Goal: Task Accomplishment & Management: Complete application form

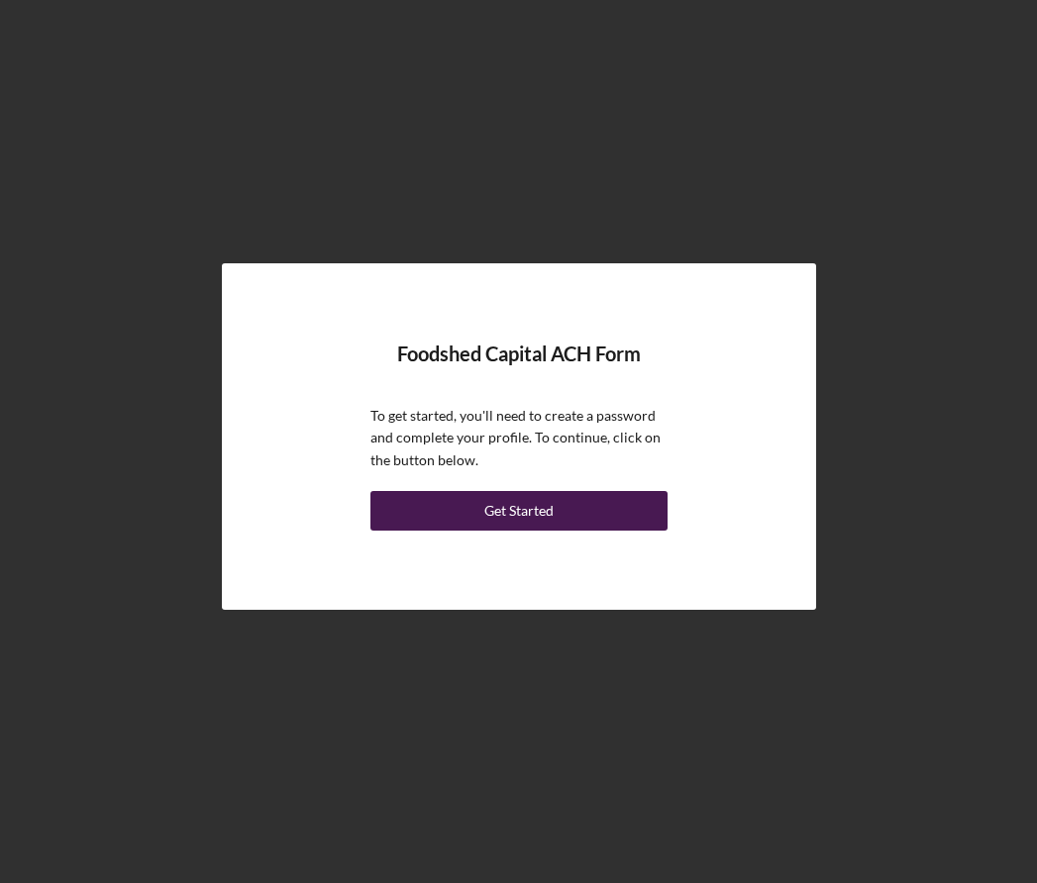
click at [507, 511] on div "Get Started" at bounding box center [518, 511] width 69 height 40
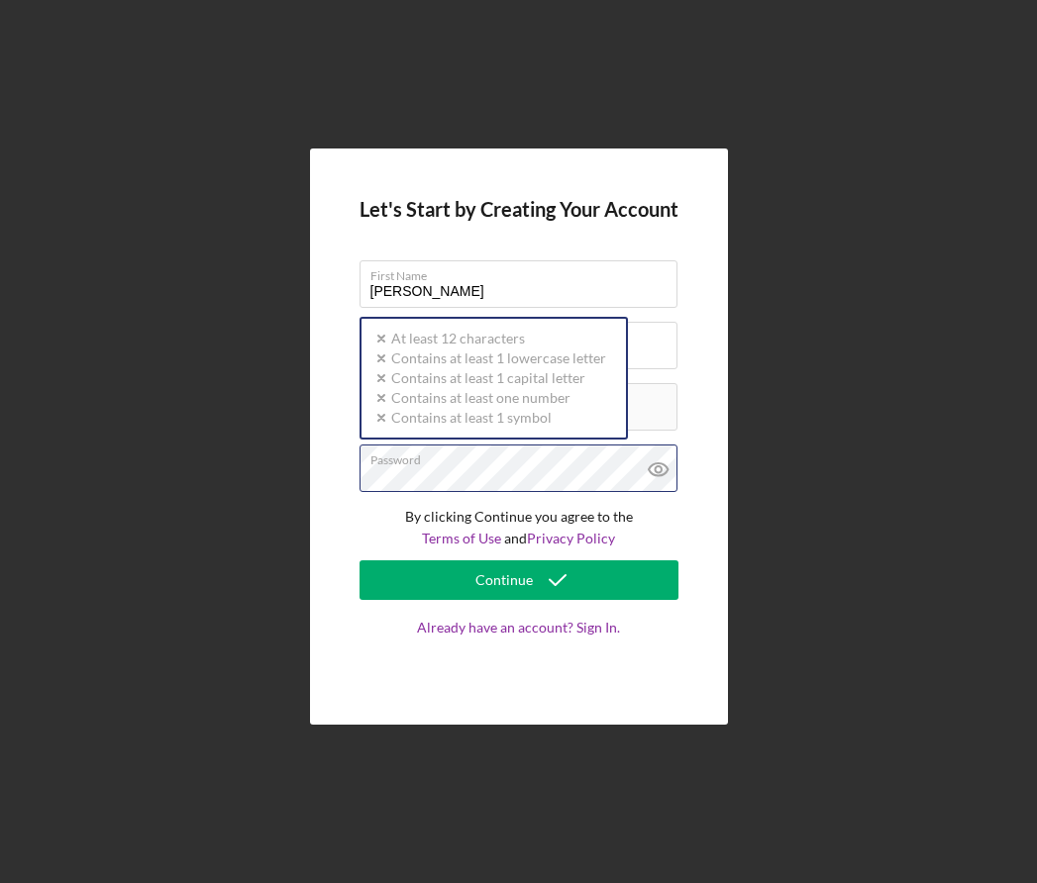
click at [481, 464] on div "Password Icon/icon-validation-no At least 12 characters Icon/icon-validation-no…" at bounding box center [519, 470] width 319 height 50
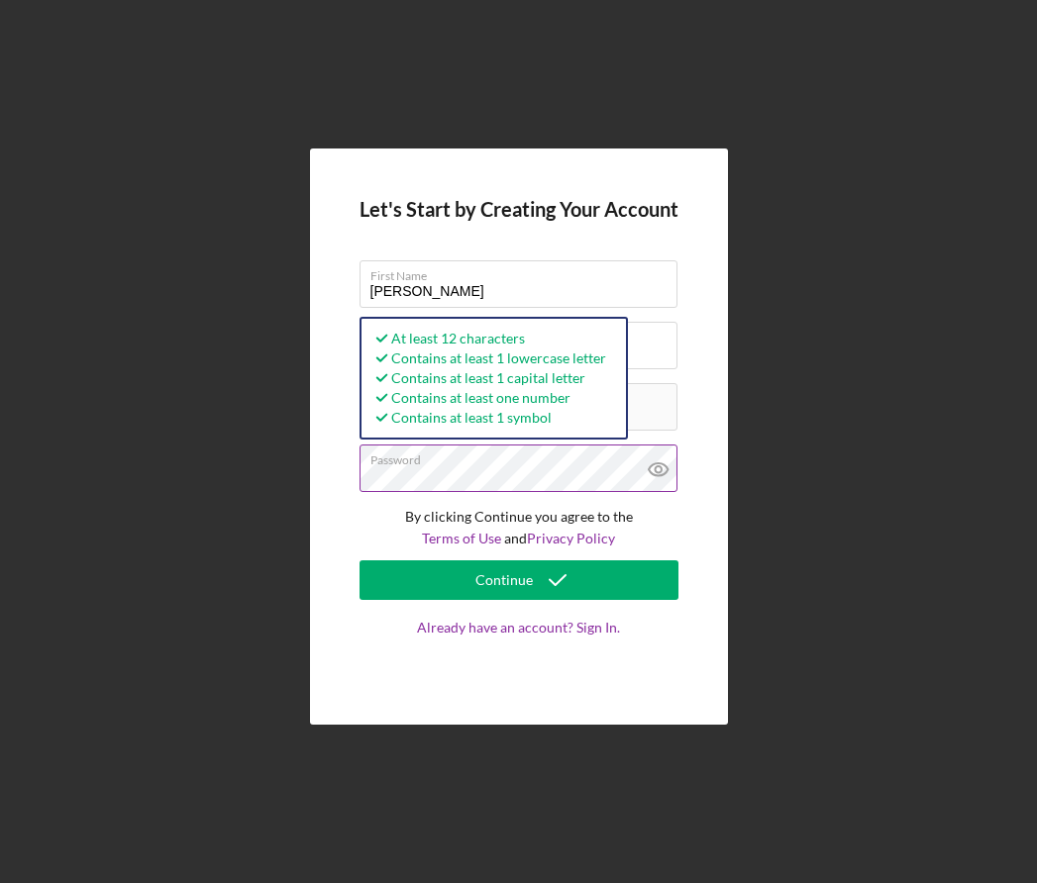
click at [655, 469] on icon at bounding box center [658, 469] width 6 height 6
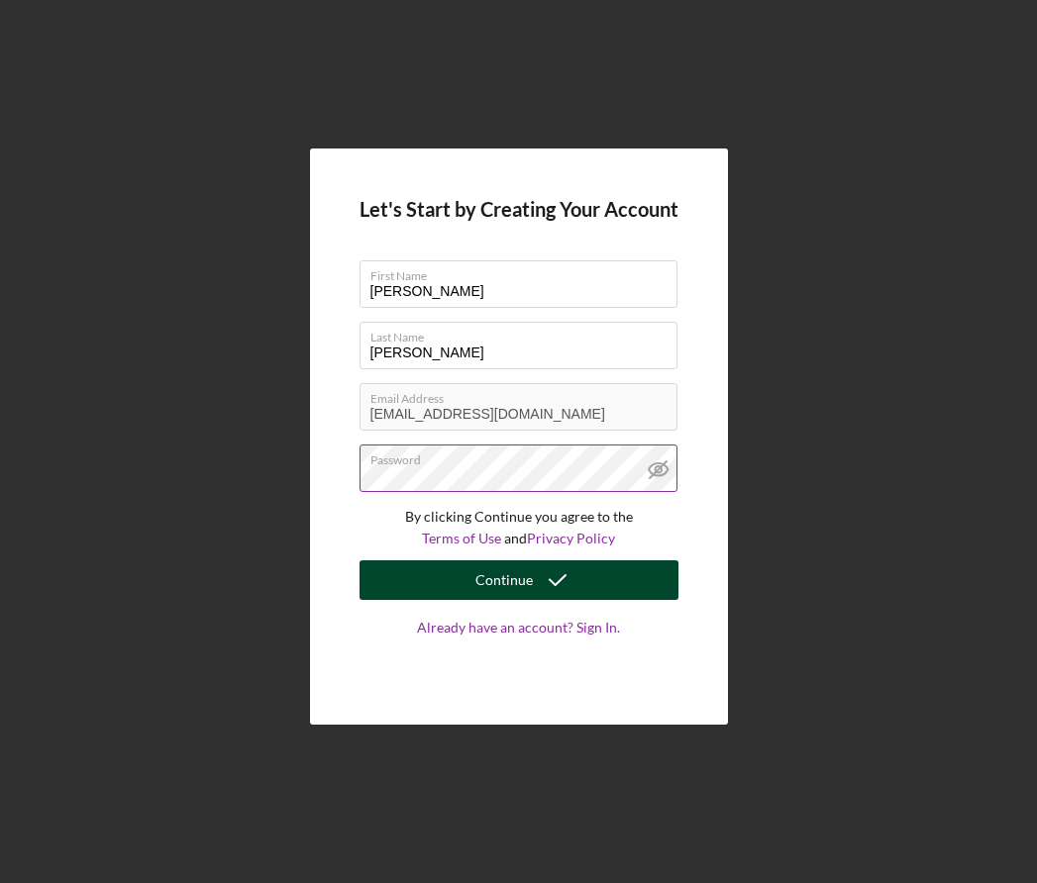
click at [556, 580] on icon "submit" at bounding box center [558, 581] width 50 height 50
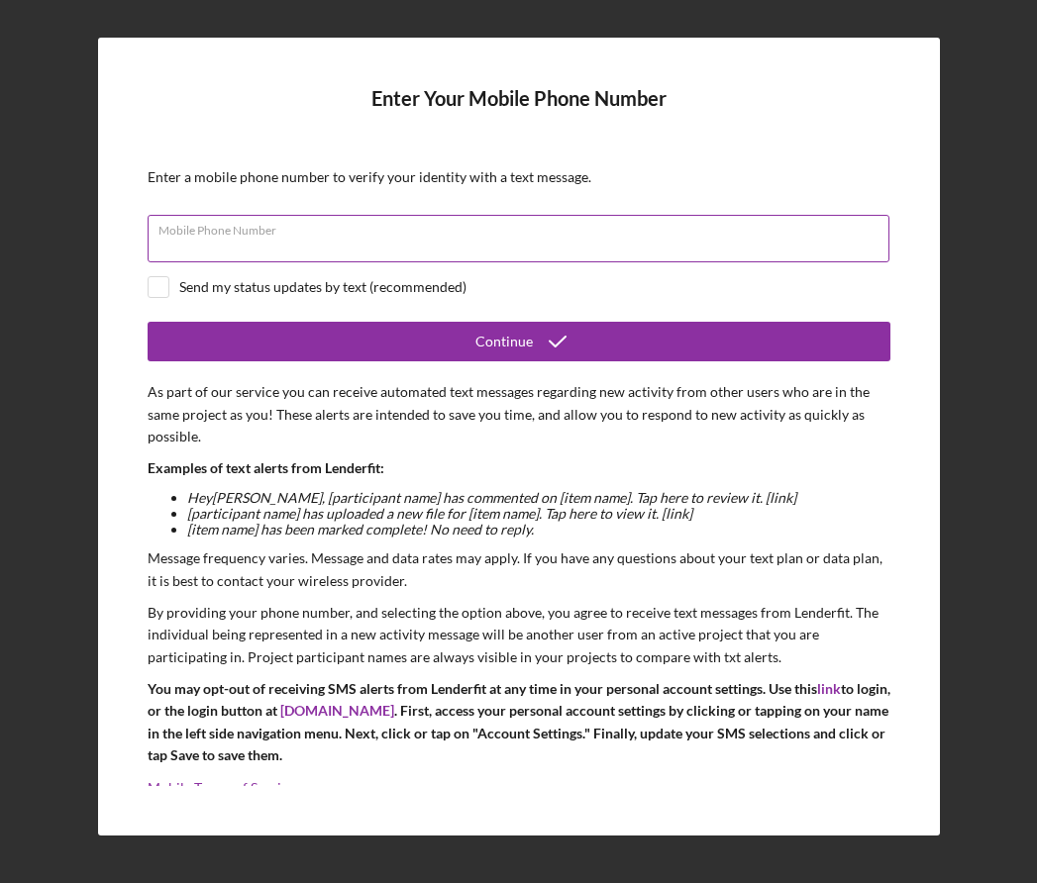
click at [400, 241] on input "Mobile Phone Number" at bounding box center [519, 239] width 742 height 48
click at [276, 252] on input "(703) ###-####" at bounding box center [519, 239] width 742 height 48
type input "[PHONE_NUMBER]"
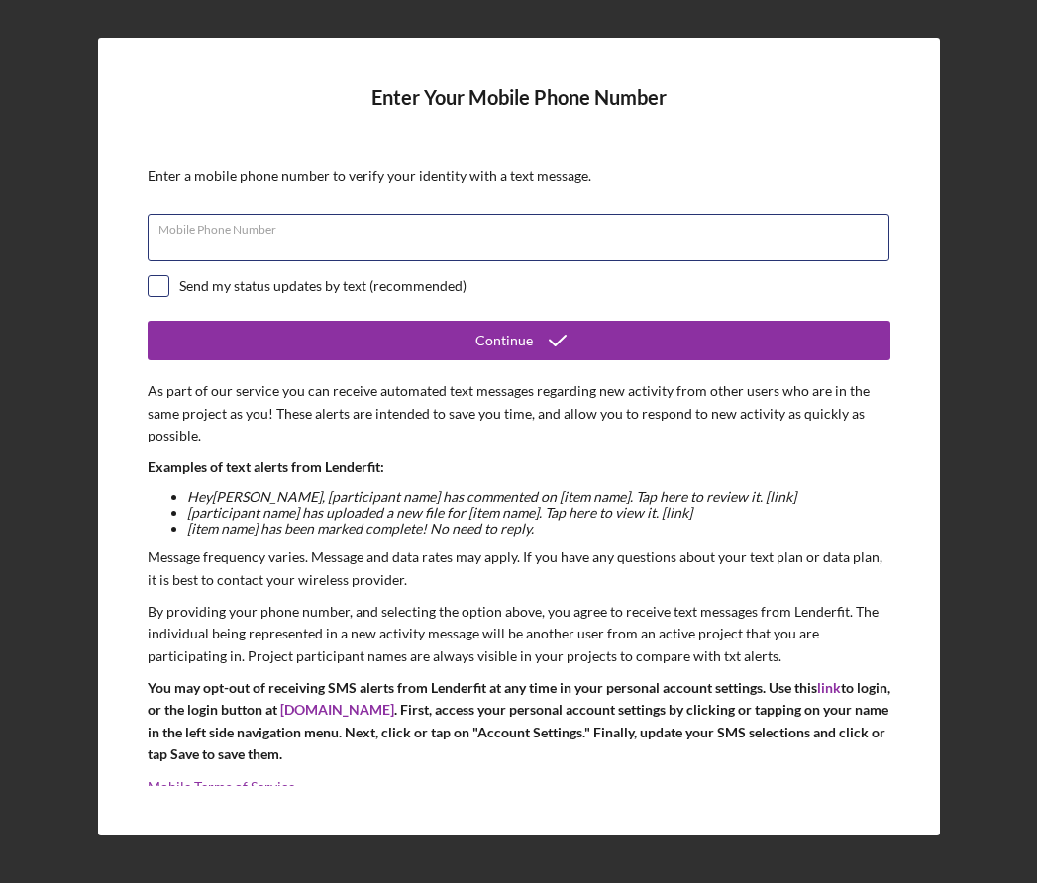
type input "[PHONE_NUMBER]"
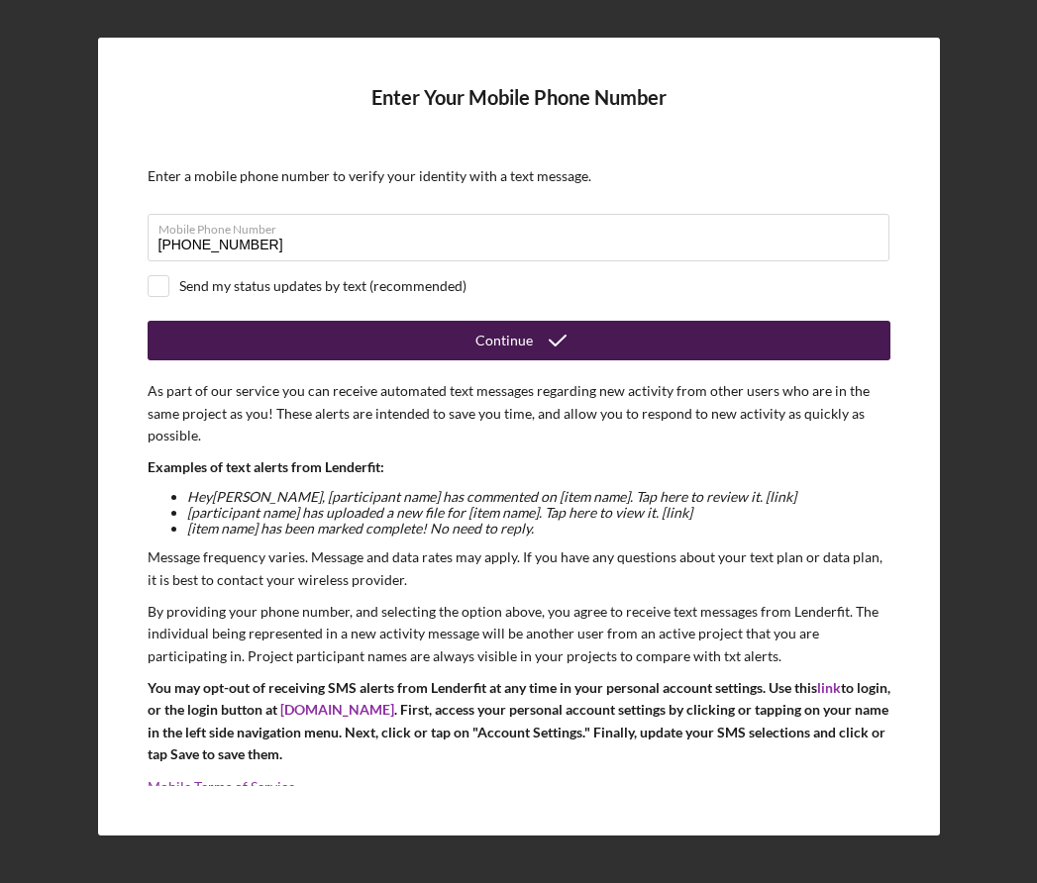
click at [303, 335] on button "Continue" at bounding box center [519, 341] width 743 height 40
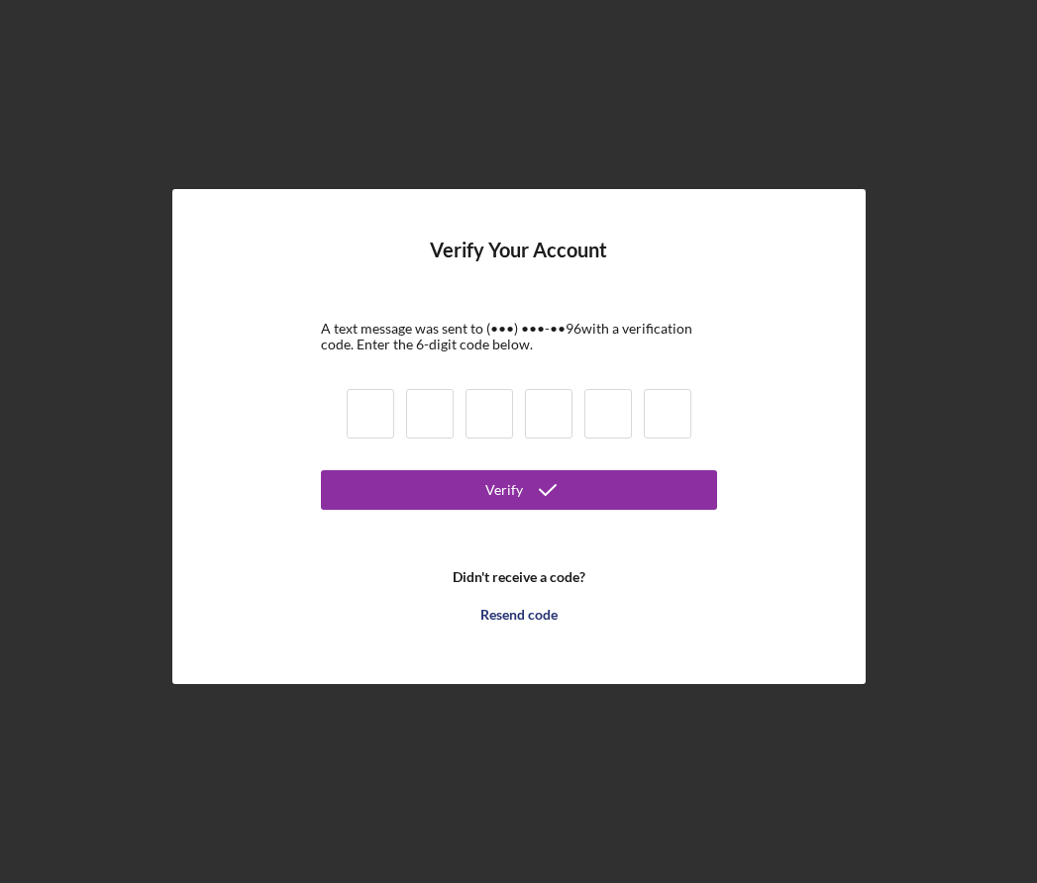
click at [366, 411] on input at bounding box center [371, 414] width 48 height 50
type input "9"
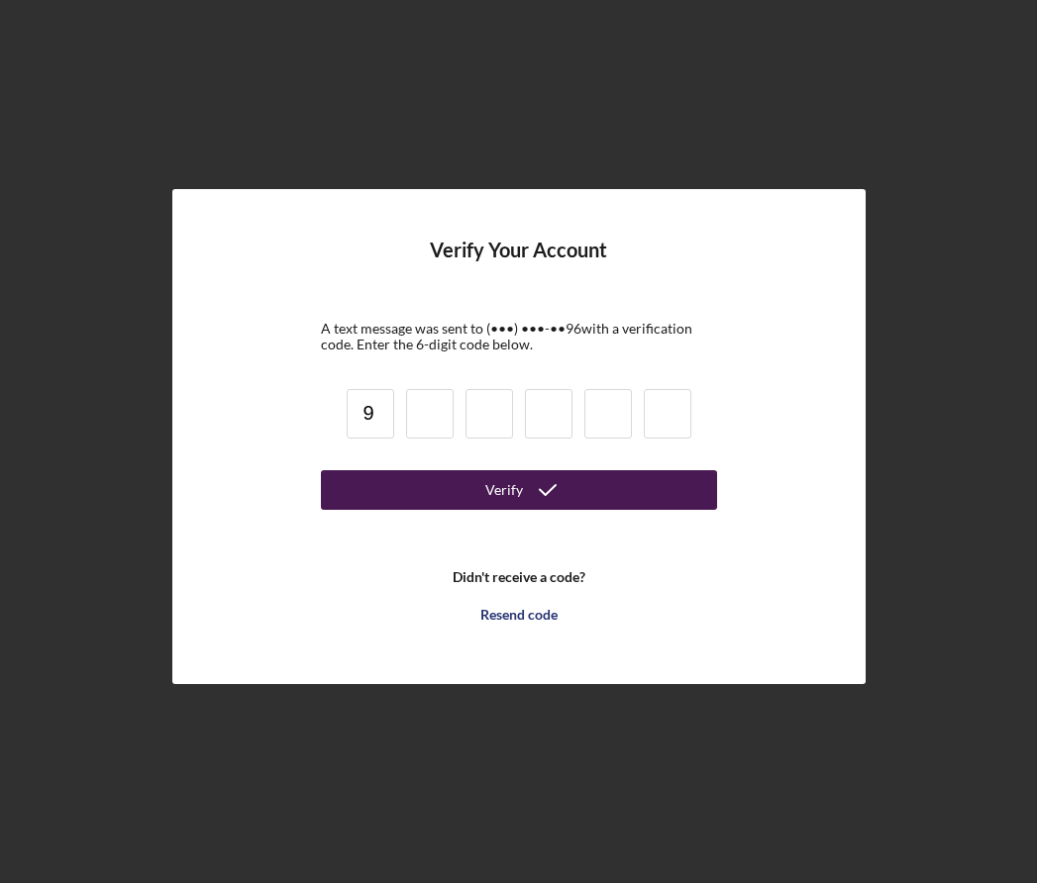
type input "1"
type input "6"
type input "1"
type input "0"
type input "8"
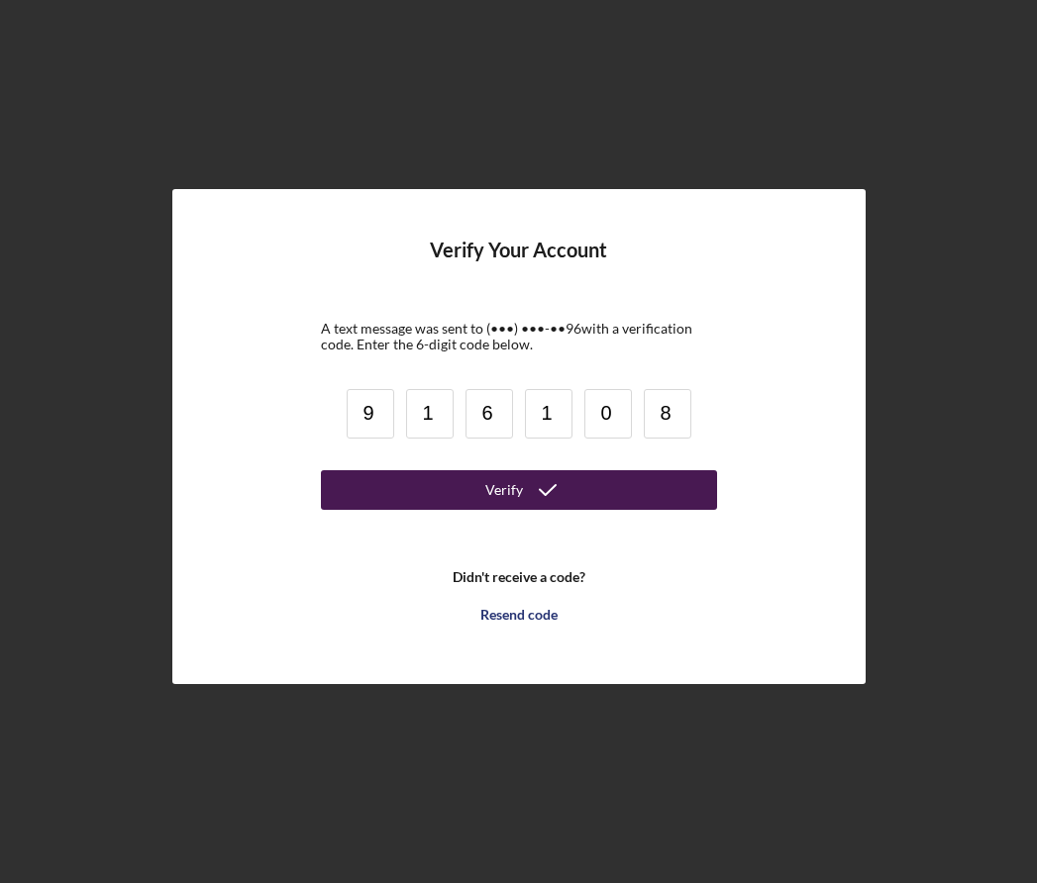
click at [518, 489] on button "Verify" at bounding box center [519, 490] width 396 height 40
